Goal: Information Seeking & Learning: Check status

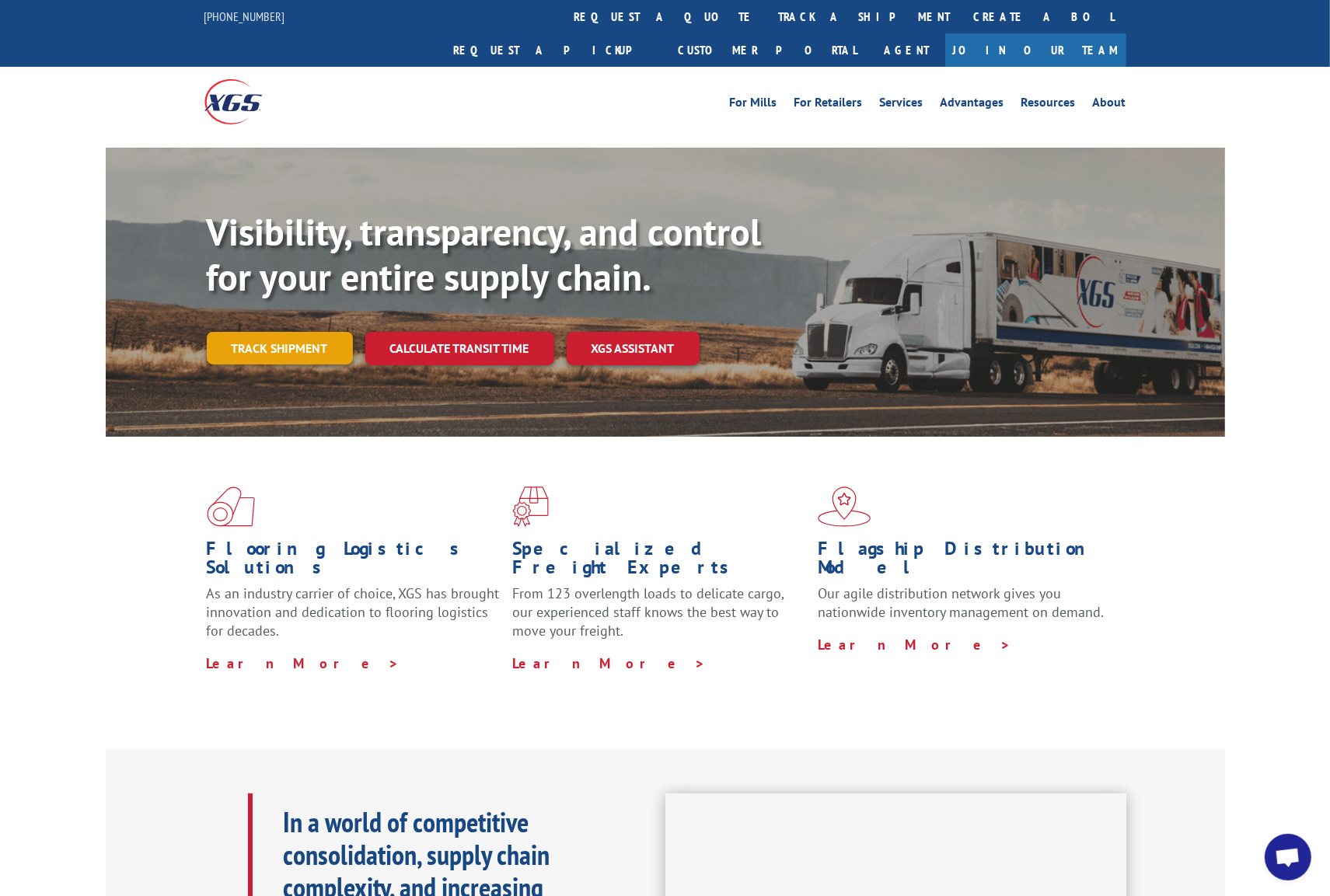
click at [308, 332] on link "Track shipment" at bounding box center [280, 348] width 146 height 33
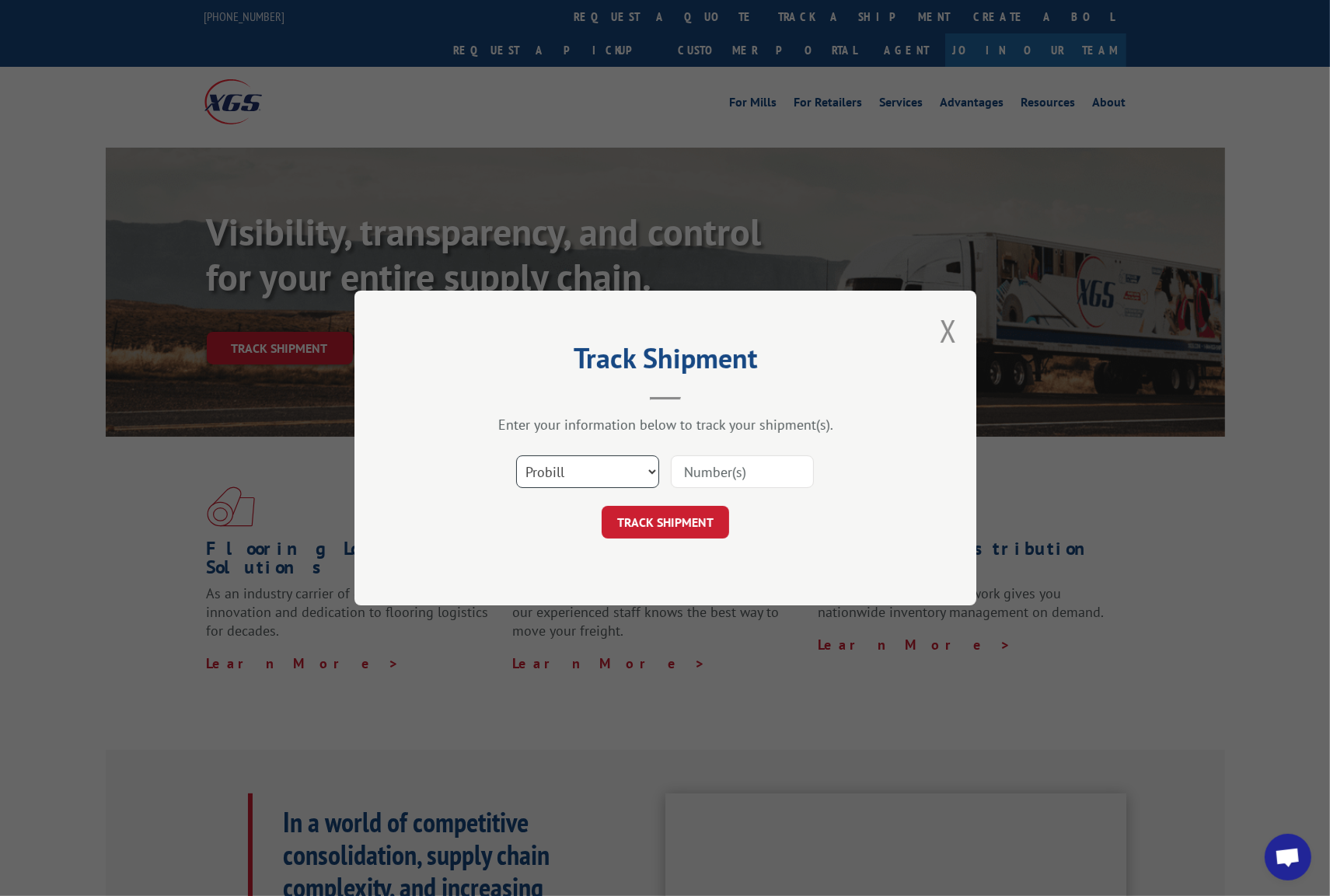
select select "bol"
click option "BOL" at bounding box center [0, 0] width 0 height 0
click at [683, 475] on input at bounding box center [743, 471] width 143 height 33
paste input "24891"
type input "24891"
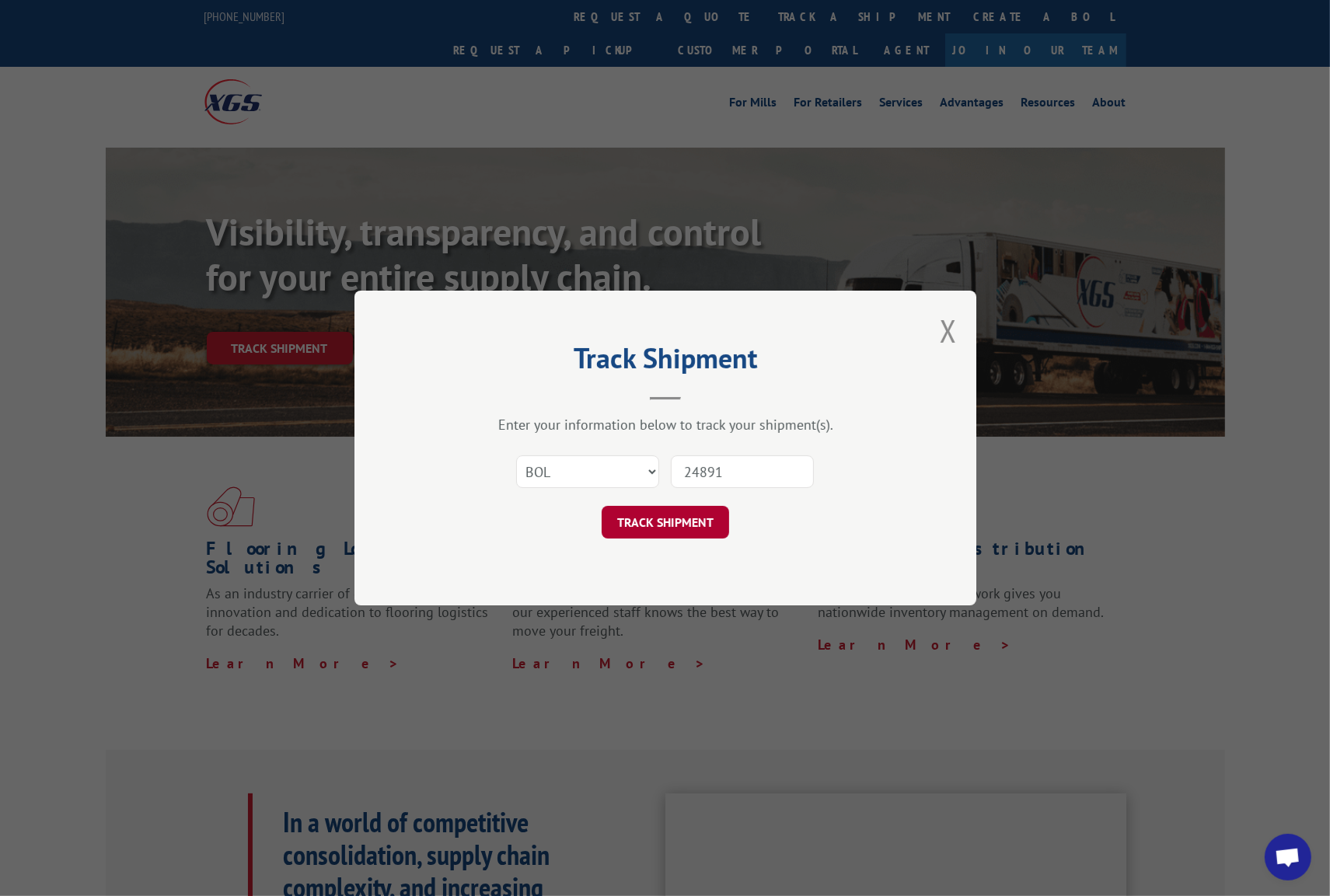
click at [661, 523] on button "TRACK SHIPMENT" at bounding box center [665, 522] width 127 height 33
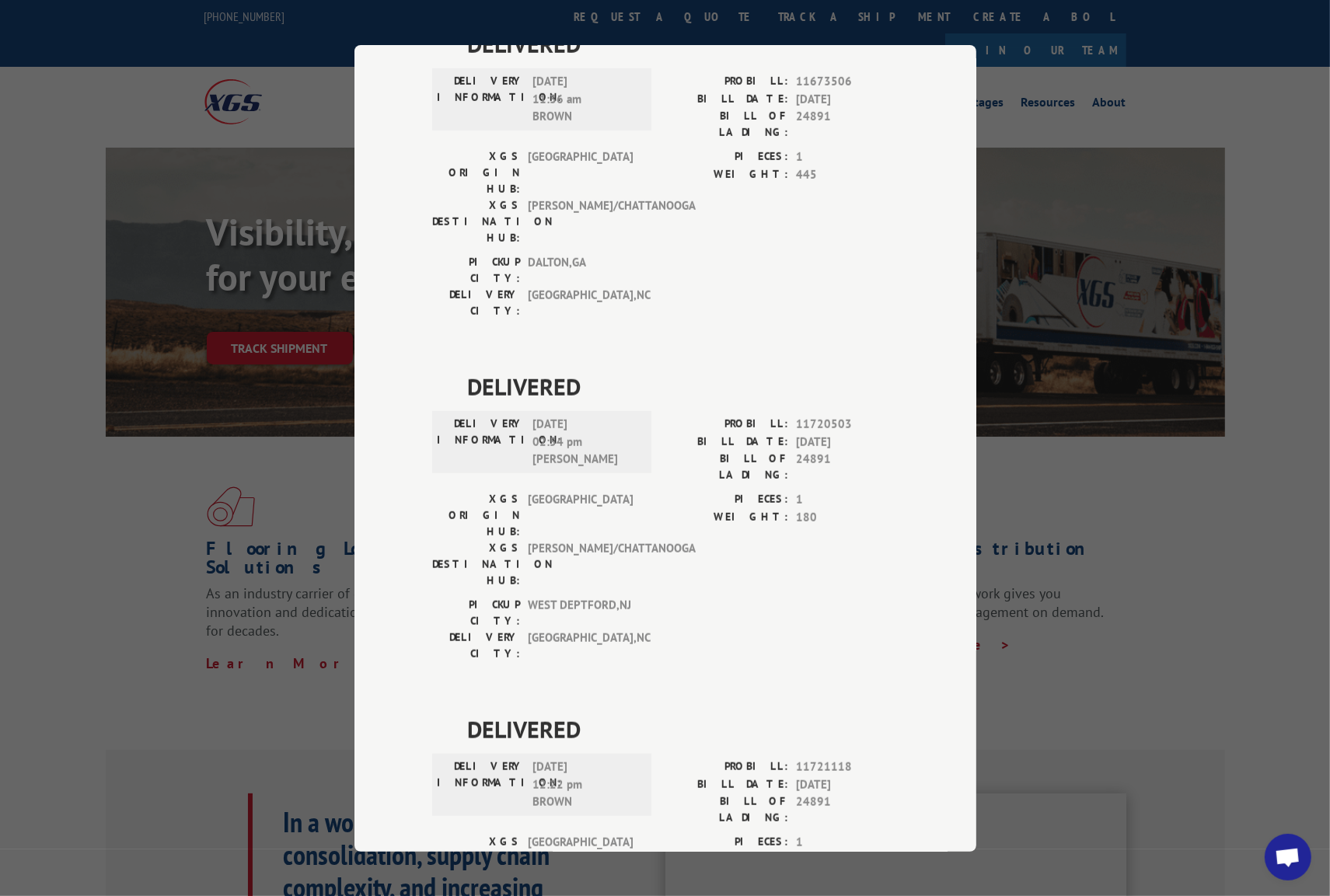
scroll to position [1178, 0]
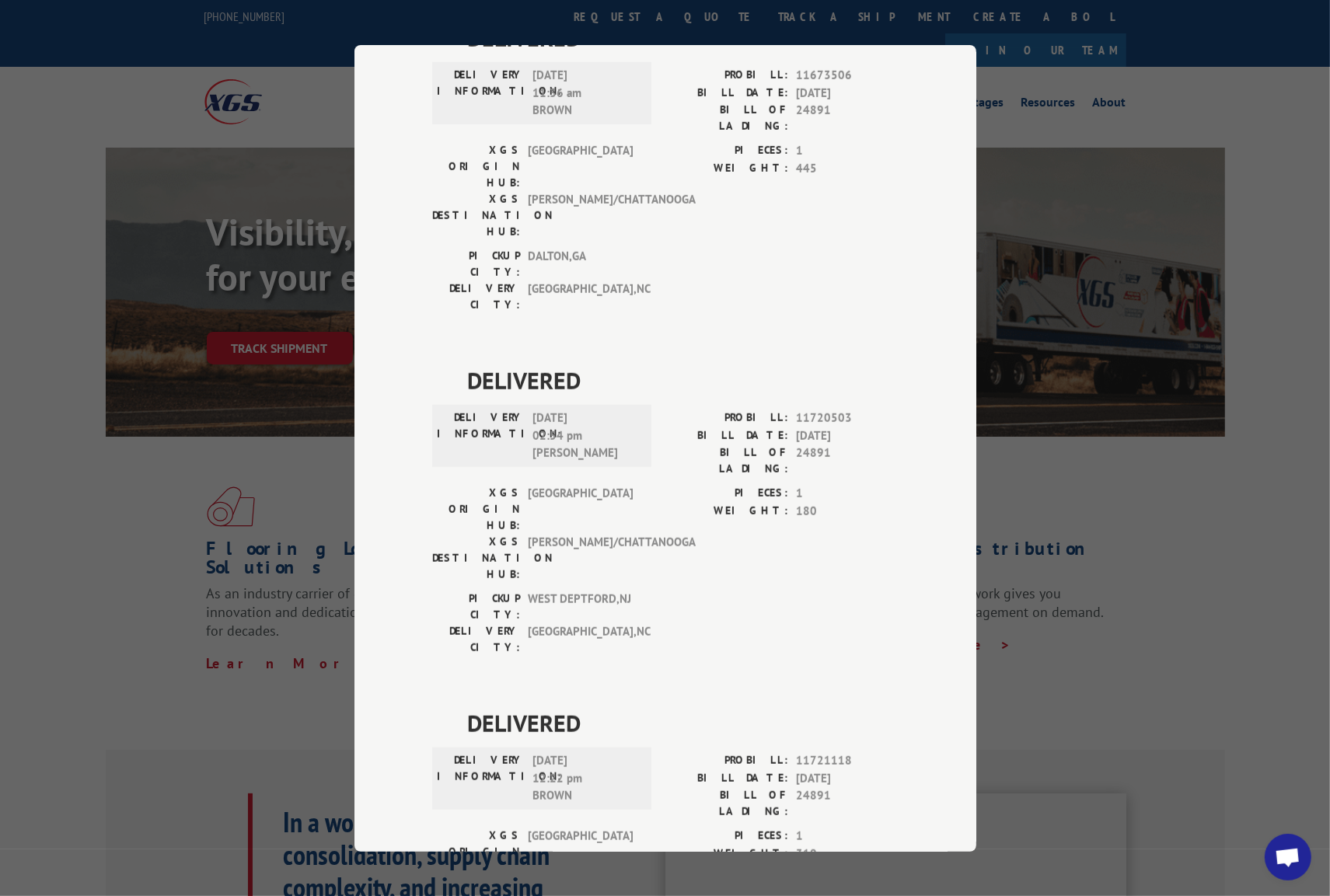
click at [1102, 257] on div "Track Shipment DELIVERED DELIVERY INFORMATION: [DATE] 11:28 am BROWN PROBILL: 1…" at bounding box center [665, 448] width 1330 height 896
click at [1014, 424] on div "Track Shipment DELIVERED DELIVERY INFORMATION: [DATE] 11:28 am BROWN PROBILL: 1…" at bounding box center [665, 448] width 1330 height 896
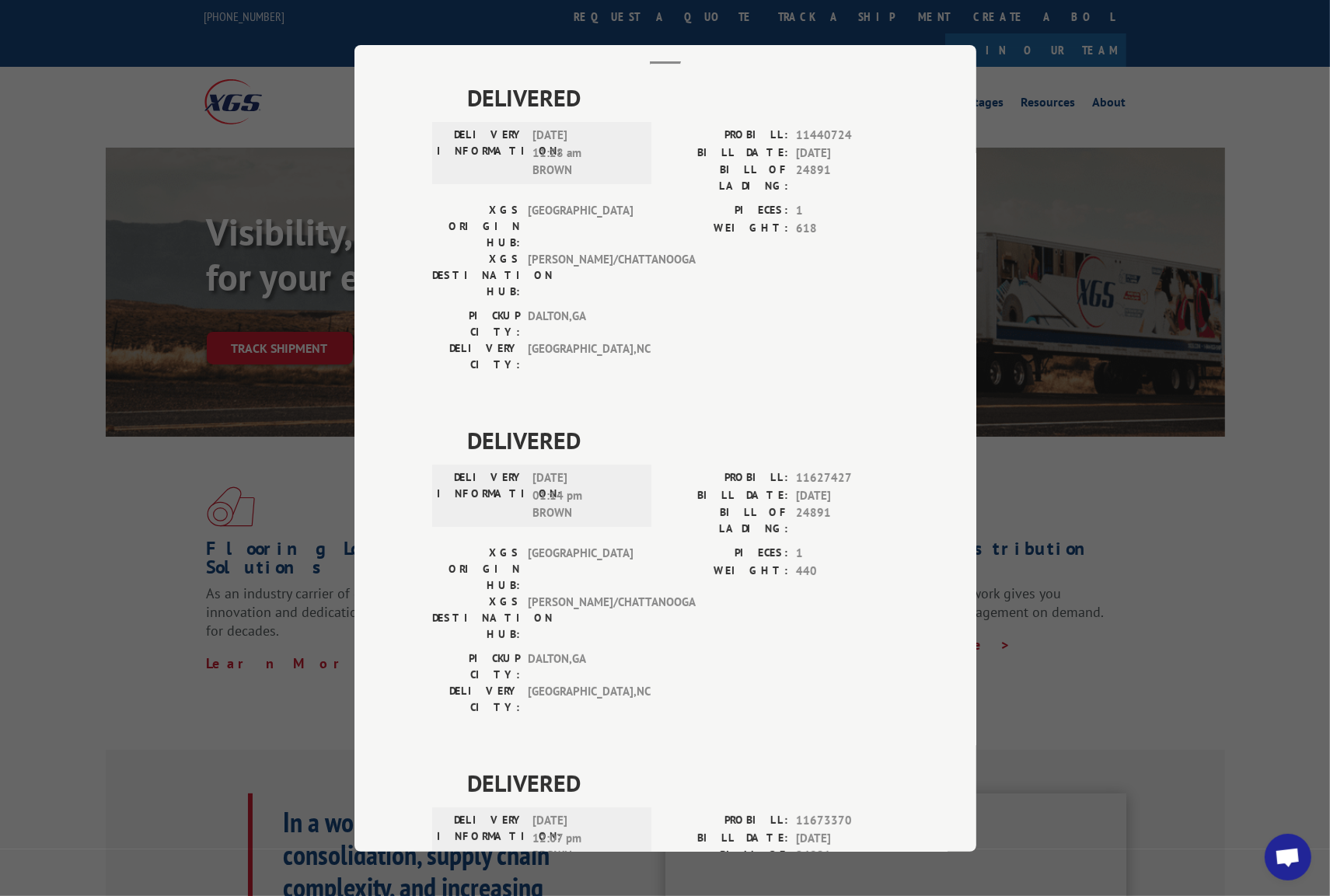
scroll to position [0, 0]
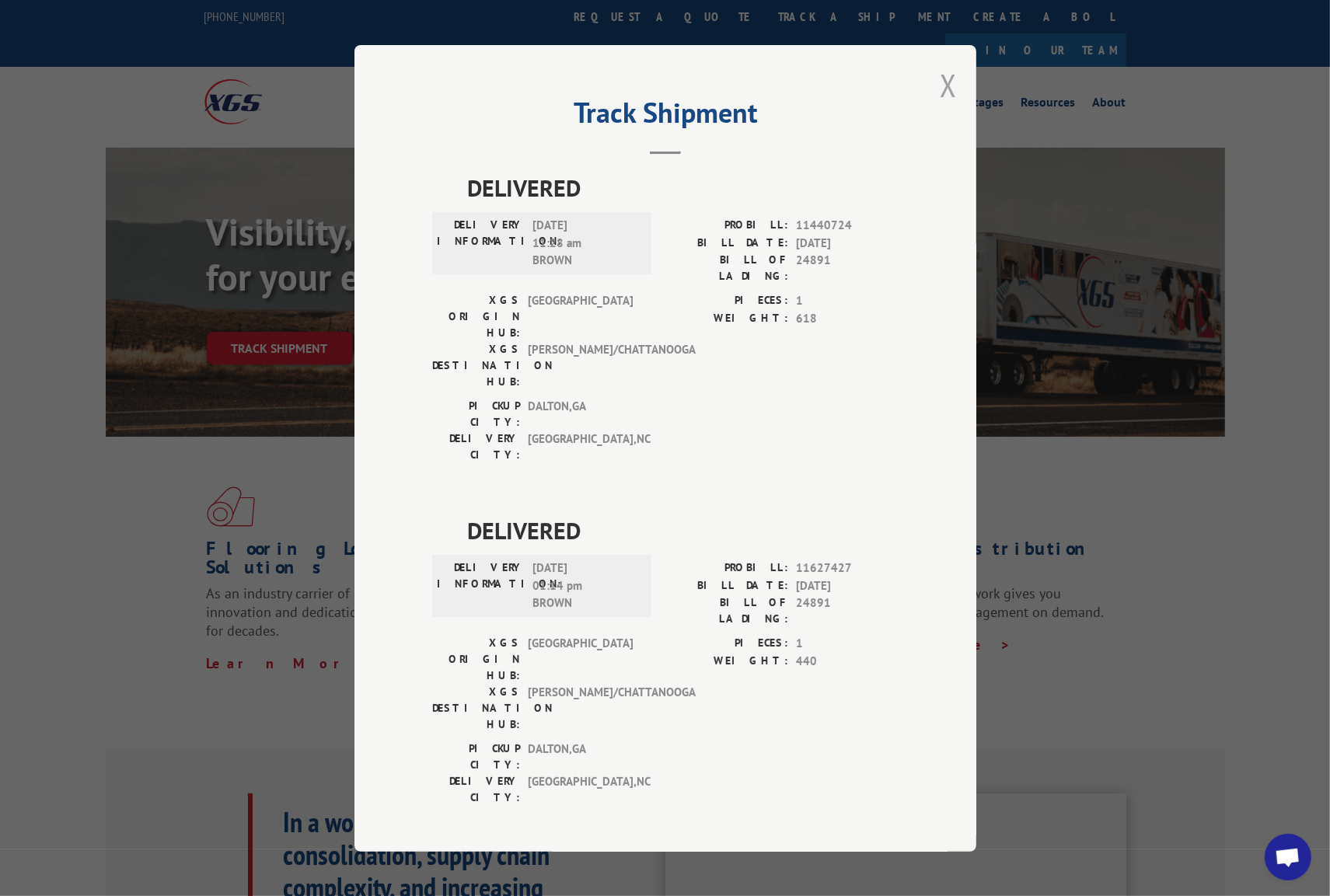
click at [947, 86] on button "Close modal" at bounding box center [948, 84] width 17 height 41
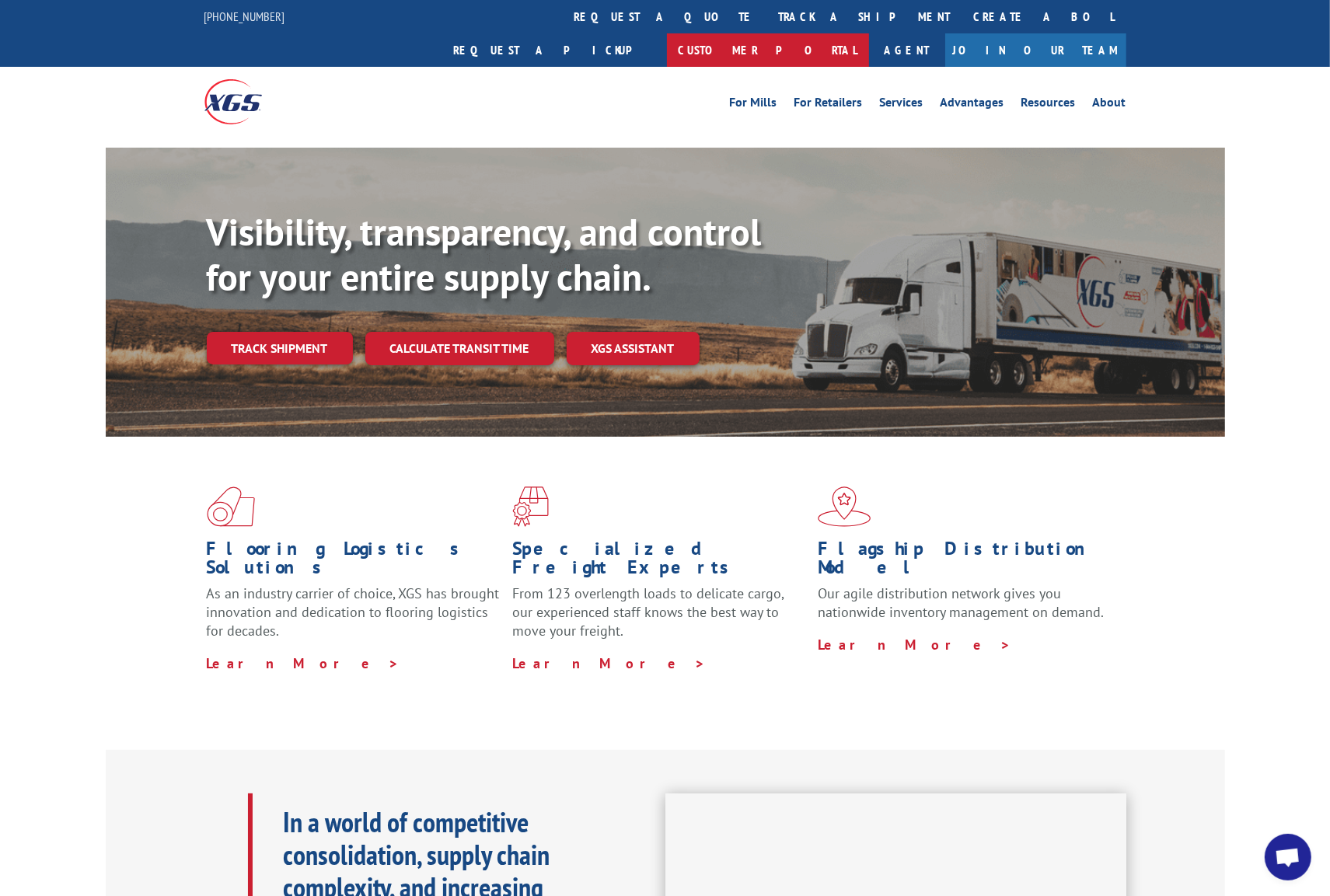
click at [869, 34] on link "Customer Portal" at bounding box center [768, 51] width 202 height 34
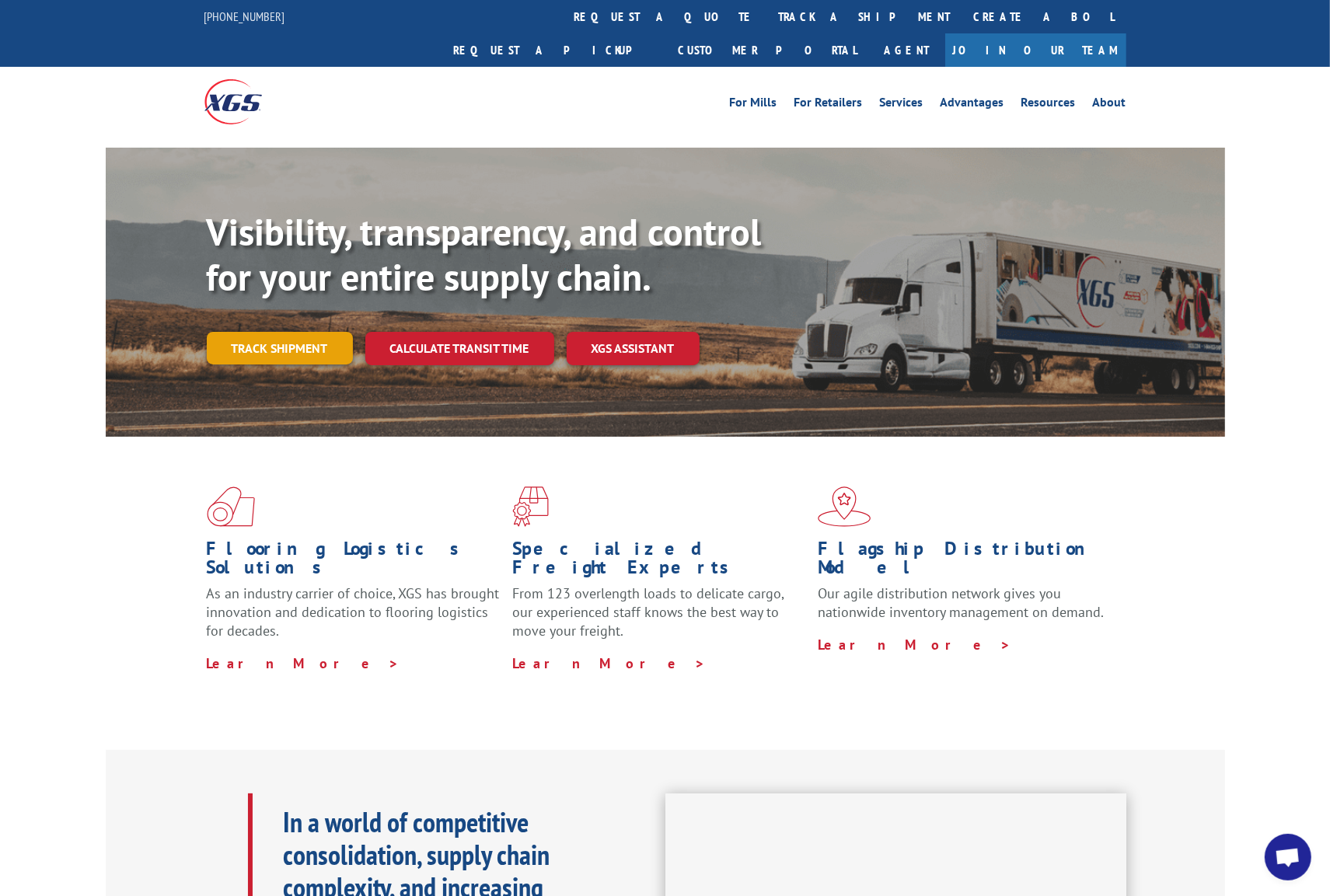
click at [284, 332] on link "Track shipment" at bounding box center [280, 348] width 146 height 33
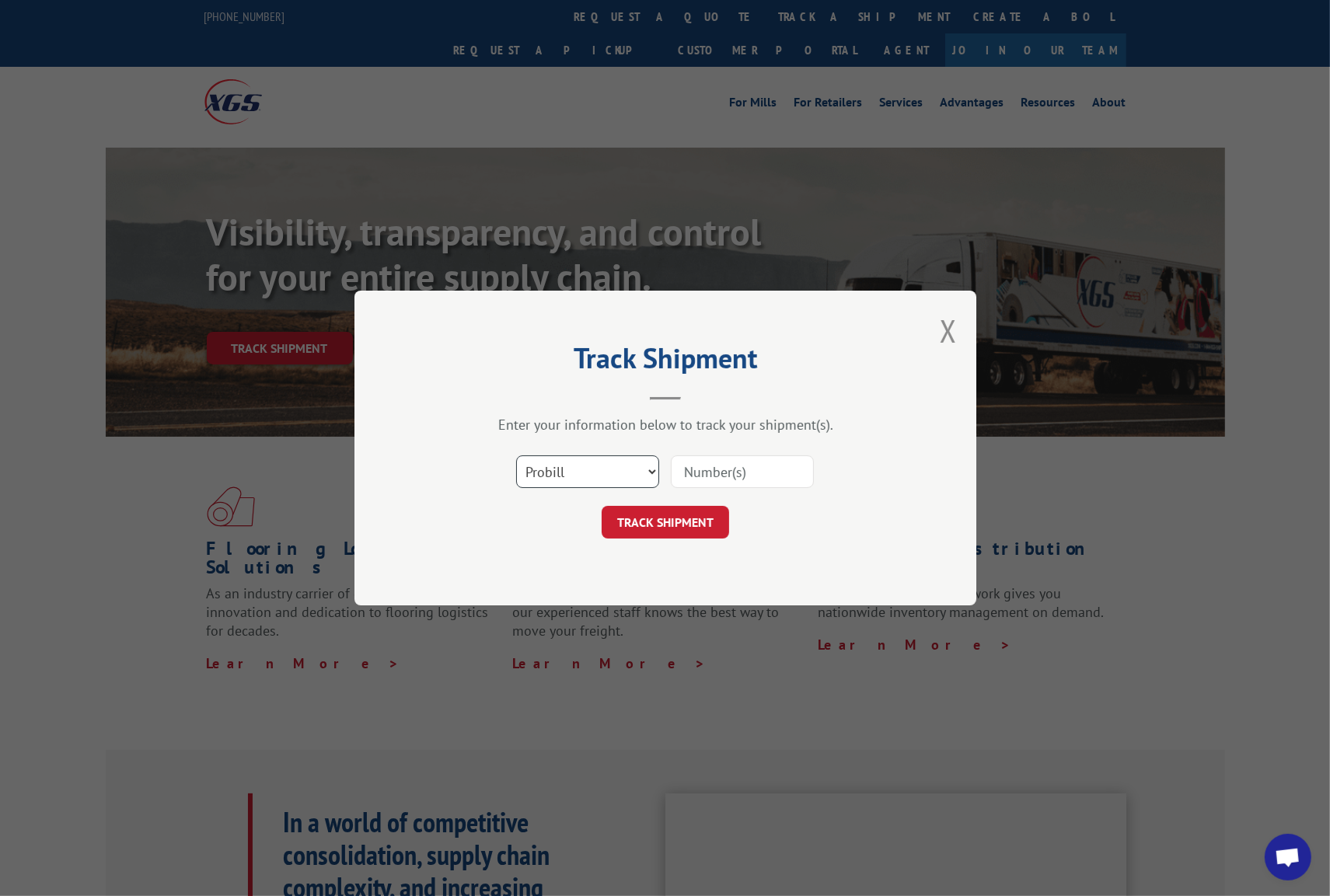
select select "bol"
click option "BOL" at bounding box center [0, 0] width 0 height 0
click at [694, 471] on input at bounding box center [743, 471] width 143 height 33
paste input "24897"
type input "24897"
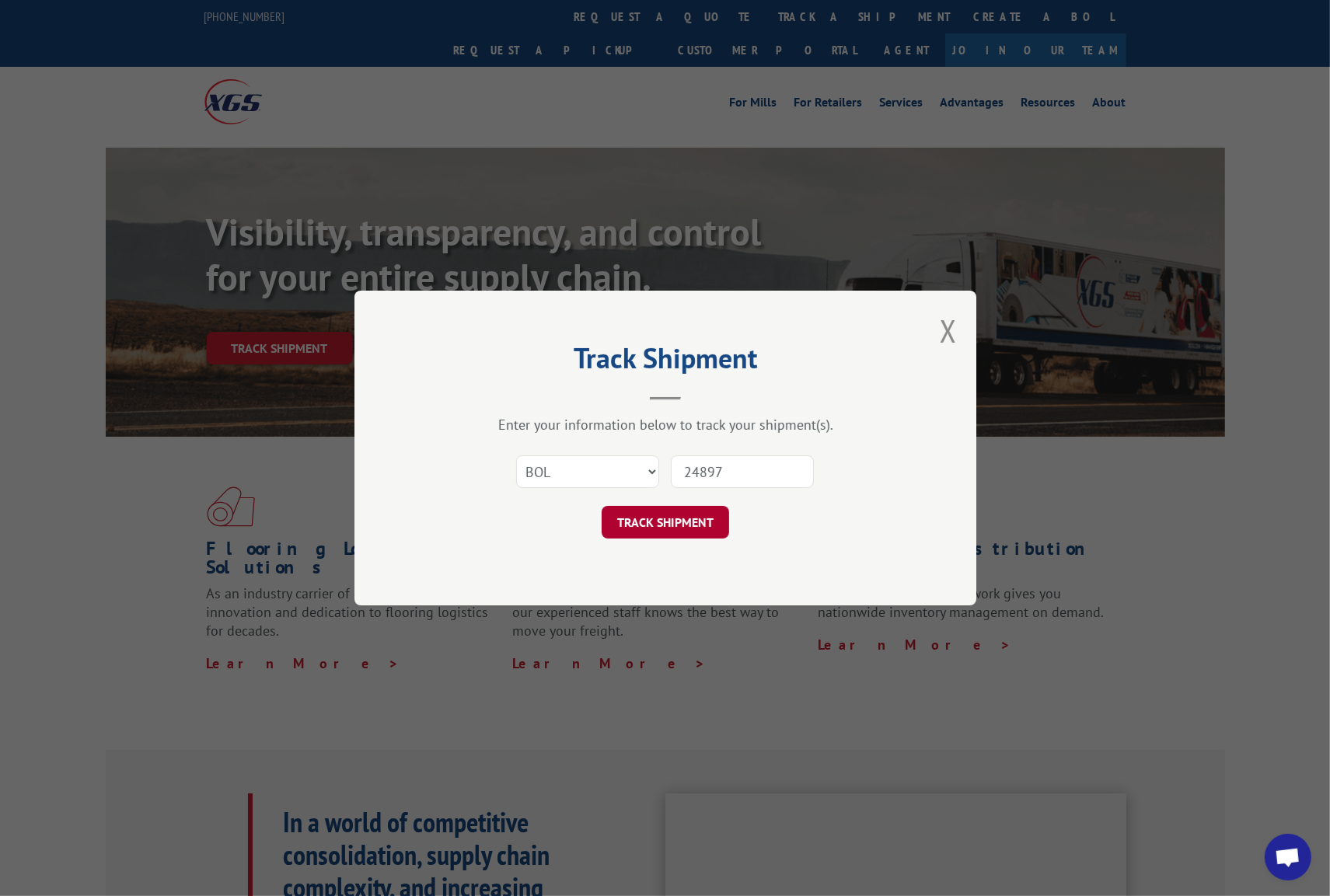
click at [672, 513] on button "TRACK SHIPMENT" at bounding box center [665, 522] width 127 height 33
